Goal: Check status: Check status

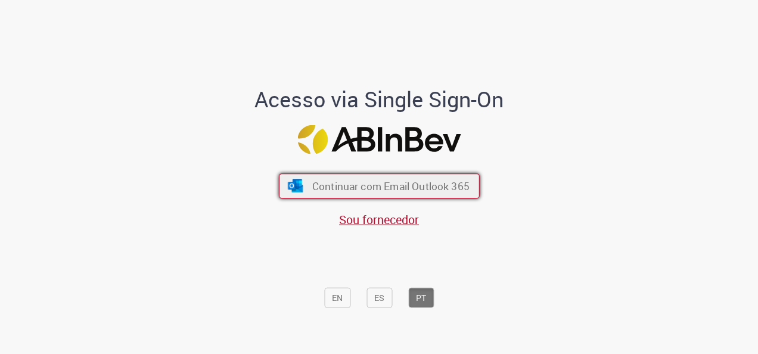
click at [426, 191] on span "Continuar com Email Outlook 365" at bounding box center [390, 186] width 157 height 14
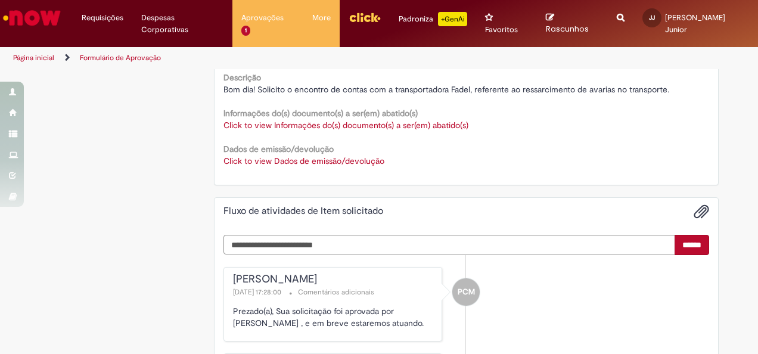
scroll to position [1729, 0]
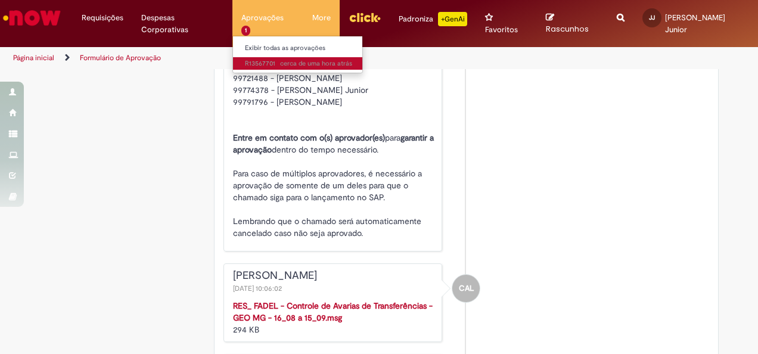
click at [268, 60] on span "cerca de uma hora atrás cerca de uma hora atrás R13567701" at bounding box center [298, 64] width 107 height 10
